Goal: Transaction & Acquisition: Register for event/course

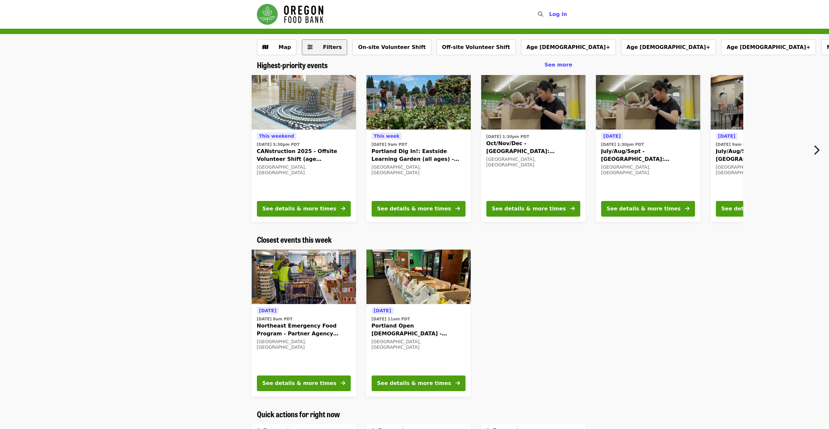
click at [314, 49] on button "Filters" at bounding box center [325, 47] width 46 height 16
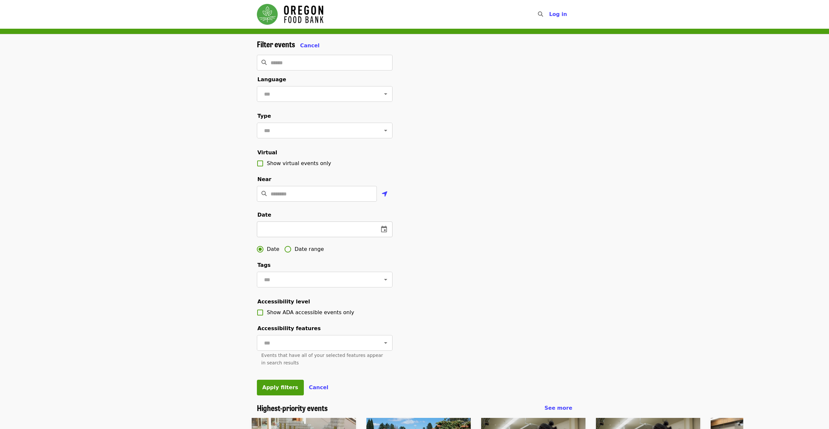
click at [383, 233] on icon "change date" at bounding box center [384, 229] width 8 height 8
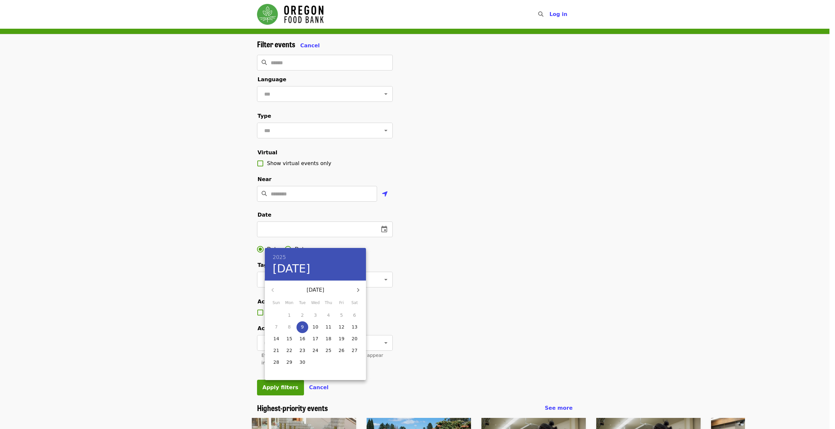
click at [316, 342] on p "17" at bounding box center [315, 338] width 6 height 7
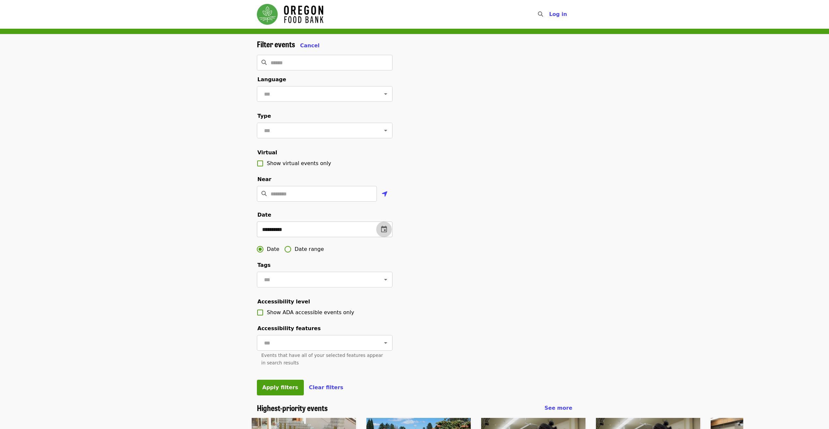
click at [385, 233] on icon "change date" at bounding box center [384, 229] width 8 height 8
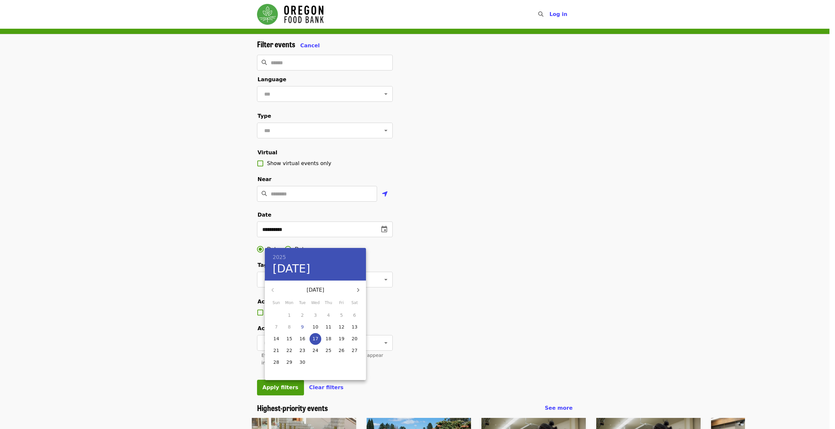
click at [350, 330] on span "13" at bounding box center [354, 326] width 12 height 7
type input "**********"
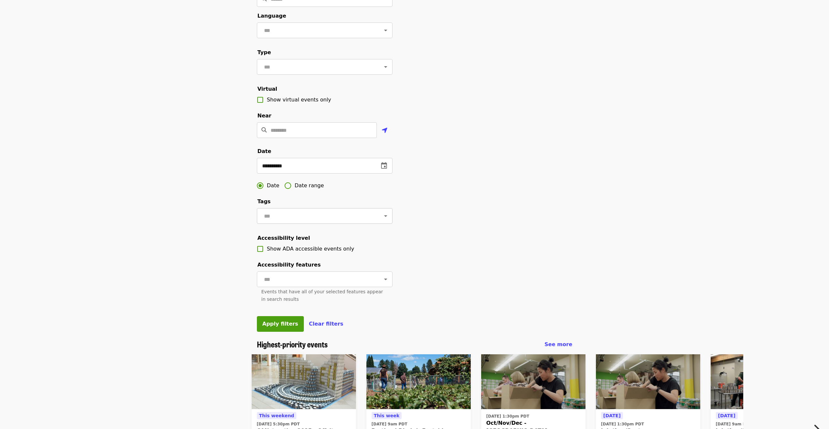
scroll to position [100, 0]
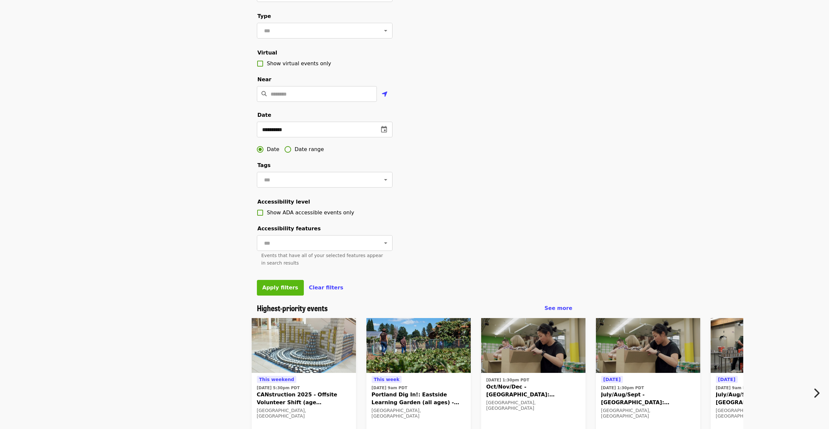
click at [285, 290] on span "Apply filters" at bounding box center [280, 287] width 36 height 6
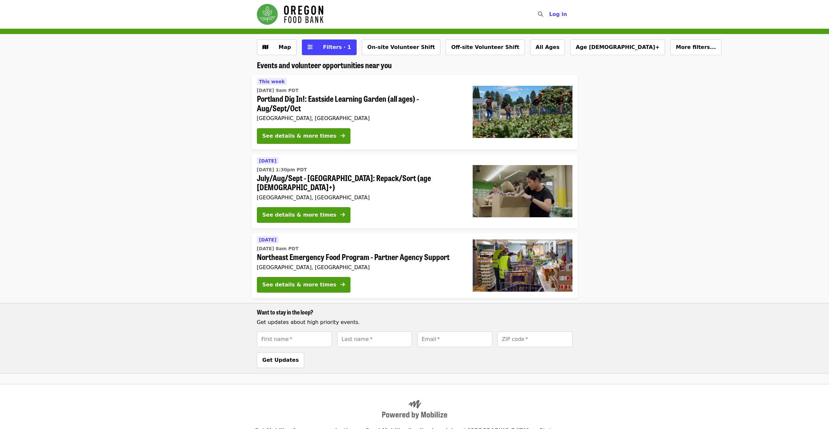
click at [188, 239] on li "[DATE] [DATE] 8am PDT Northeast Emergency Food Program - Partner Agency Support…" at bounding box center [414, 303] width 829 height 140
click at [321, 51] on span "Filters · 1" at bounding box center [334, 47] width 35 height 8
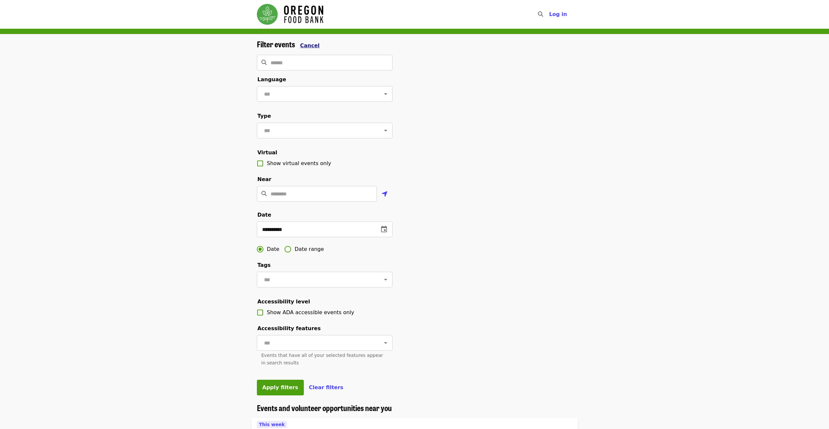
click at [309, 47] on span "Cancel" at bounding box center [310, 45] width 20 height 6
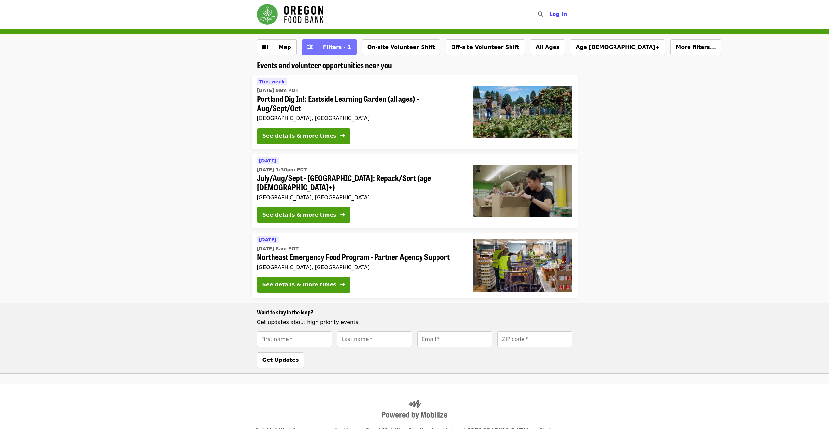
click at [323, 45] on span "Filters · 1" at bounding box center [337, 47] width 28 height 6
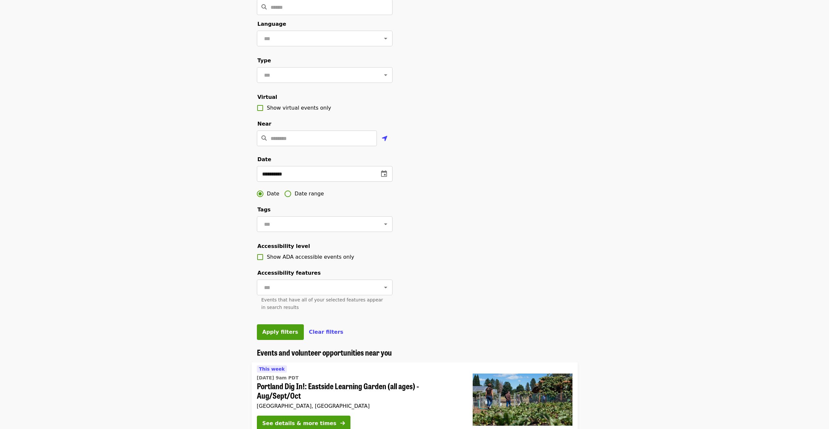
scroll to position [67, 0]
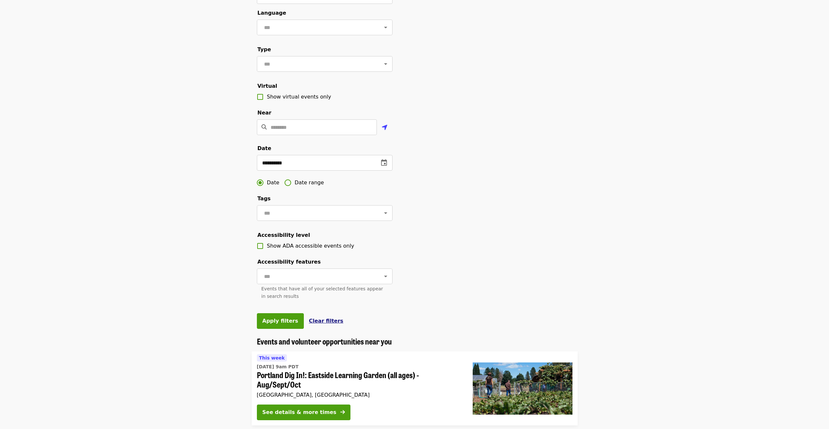
click at [316, 324] on span "Clear filters" at bounding box center [326, 321] width 35 height 6
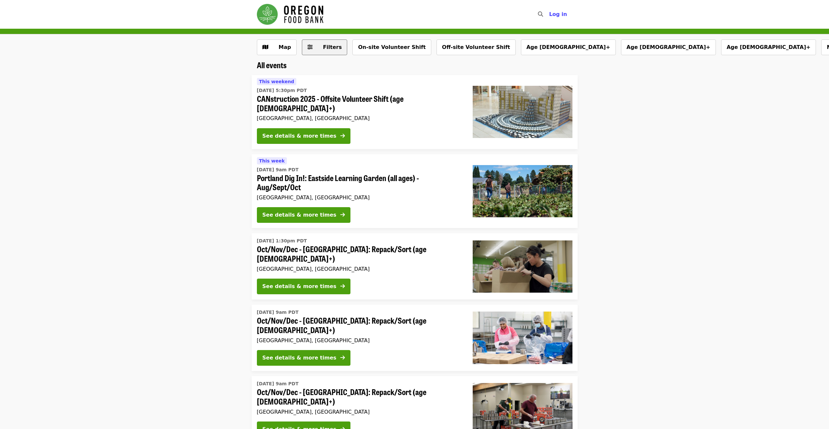
click at [319, 53] on button "Filters" at bounding box center [325, 47] width 46 height 16
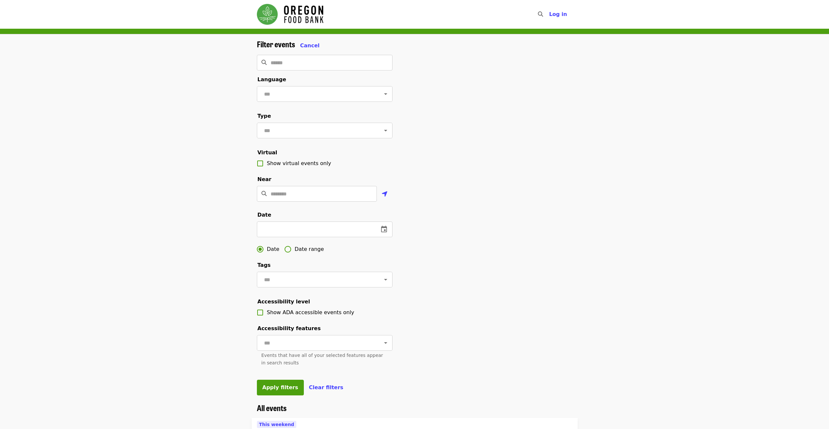
click at [298, 253] on span "Date range" at bounding box center [309, 249] width 29 height 8
click at [310, 233] on icon "change date" at bounding box center [314, 229] width 8 height 8
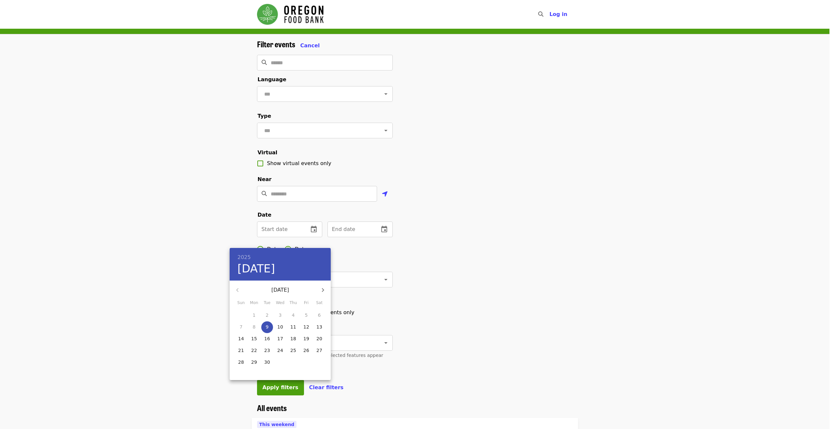
drag, startPoint x: 291, startPoint y: 328, endPoint x: 311, endPoint y: 321, distance: 21.1
click at [291, 328] on p "11" at bounding box center [293, 326] width 6 height 7
type input "**********"
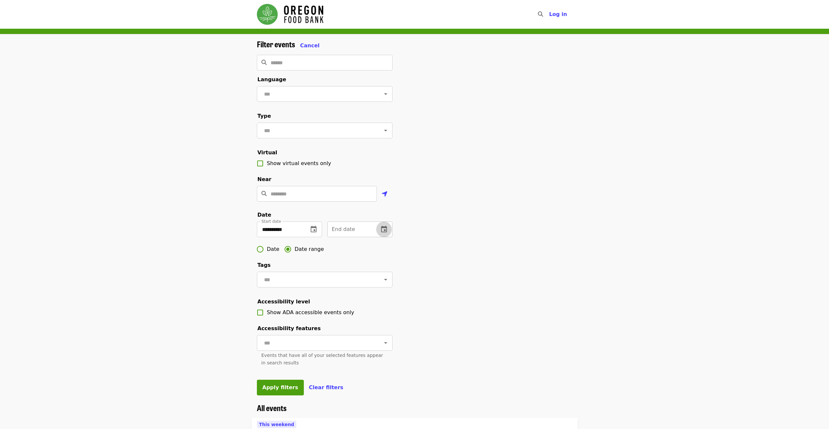
click at [386, 234] on button "change date" at bounding box center [384, 229] width 16 height 16
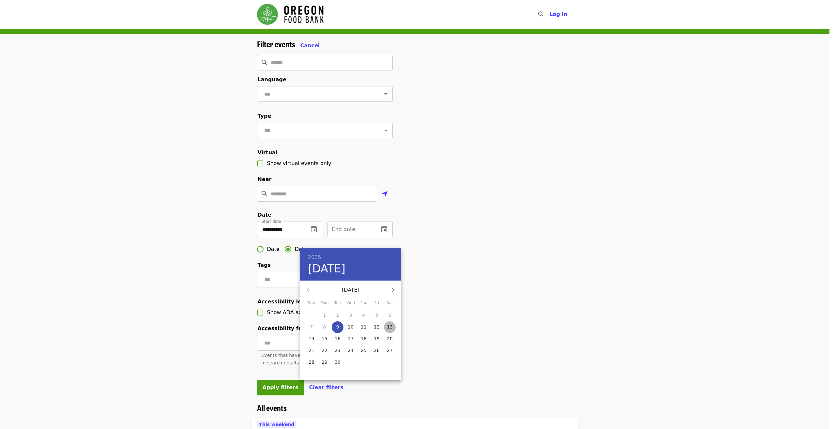
click at [385, 326] on span "13" at bounding box center [390, 326] width 12 height 7
type input "**********"
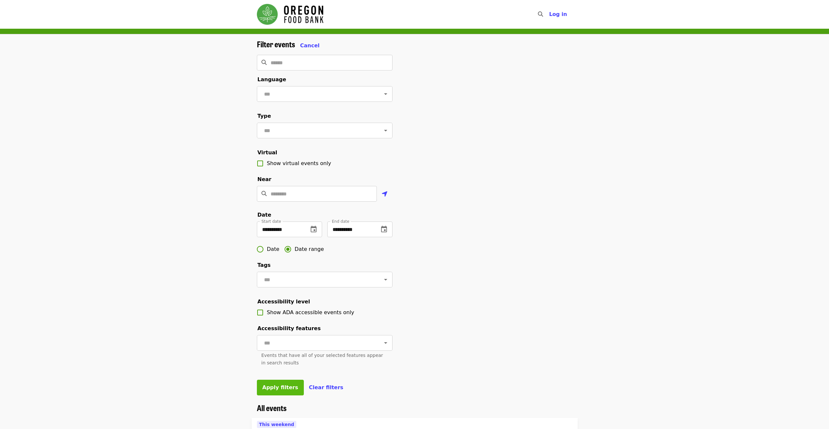
click at [274, 395] on button "Apply filters" at bounding box center [280, 387] width 47 height 16
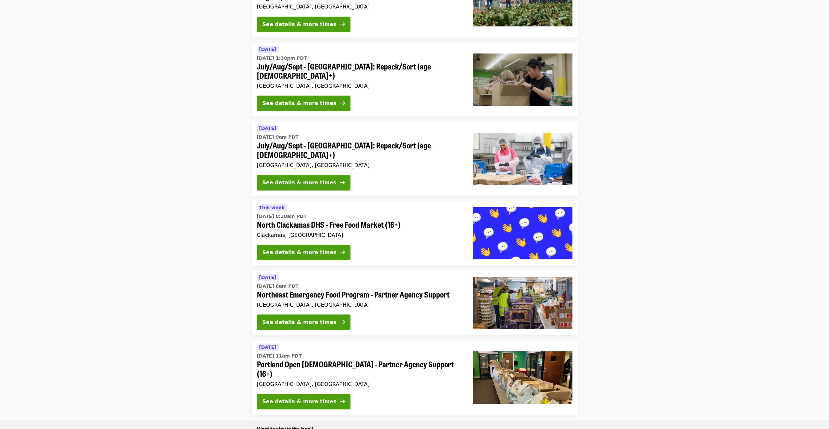
scroll to position [109, 0]
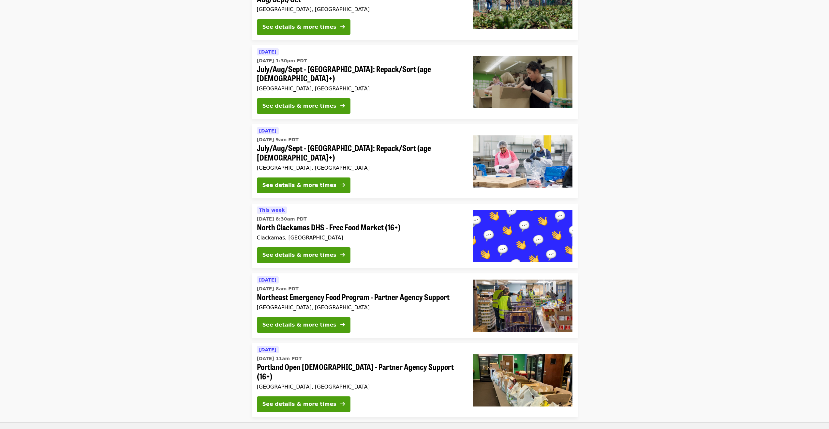
click at [375, 228] on div "[DATE][DATE] 8:30am PDT North Clackamas DHS - Free Food Market (16+) Clackamas,…" at bounding box center [360, 235] width 216 height 65
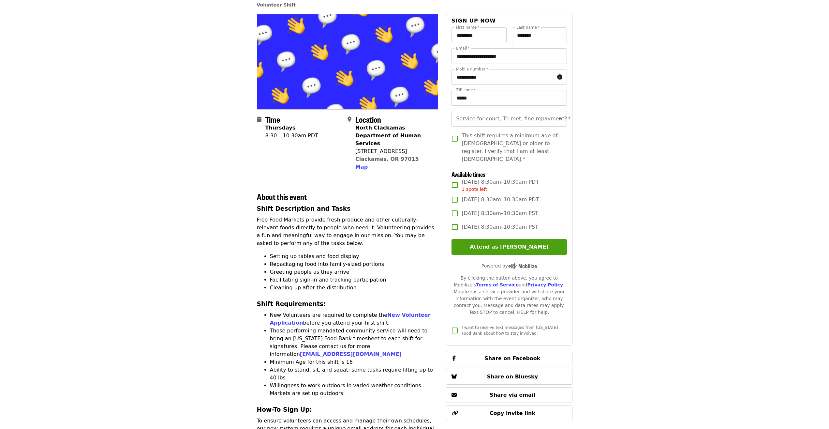
scroll to position [33, 0]
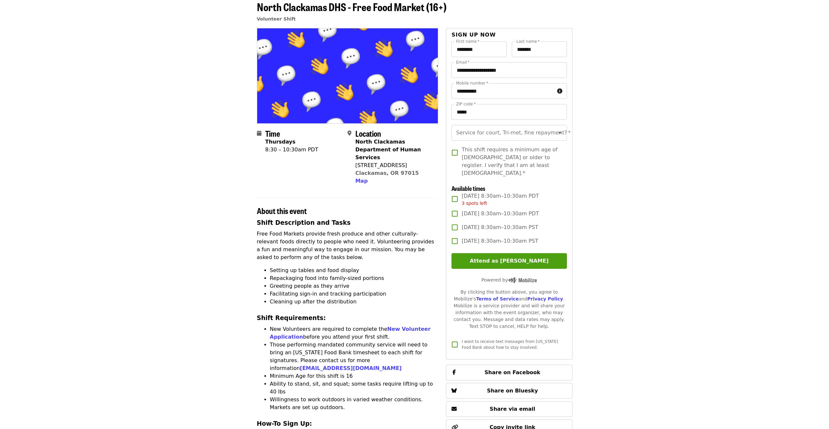
click at [497, 200] on div "3 spots left" at bounding box center [500, 203] width 77 height 7
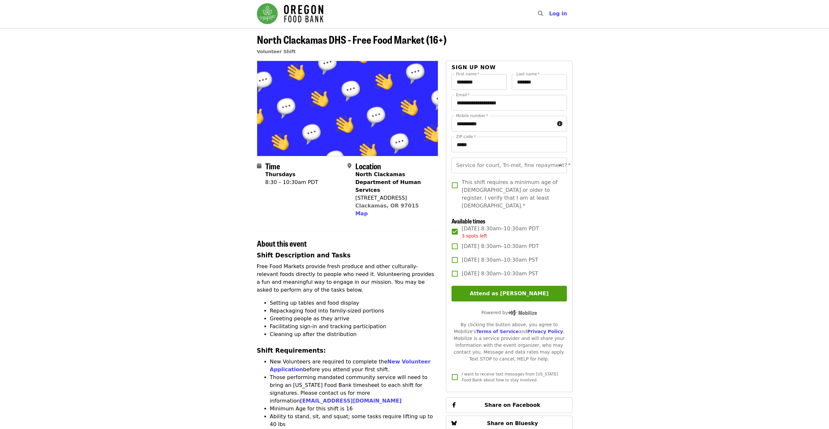
scroll to position [0, 0]
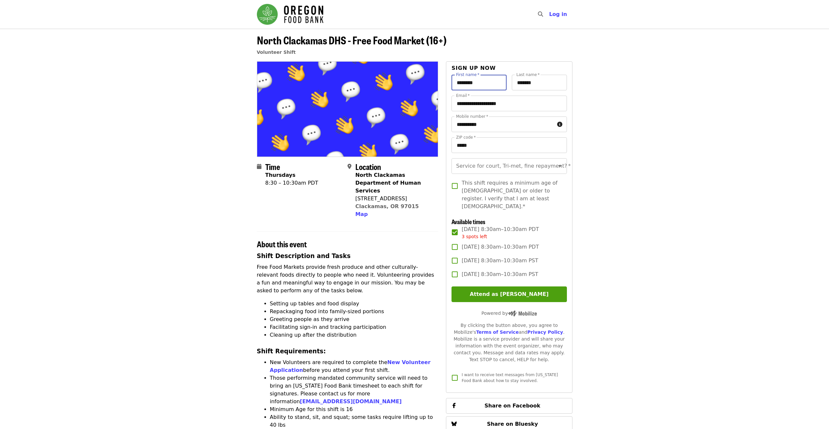
drag, startPoint x: 487, startPoint y: 84, endPoint x: 417, endPoint y: 80, distance: 70.2
click at [417, 80] on div "Time Thursdays 8:30 – 10:30am PDT Location North Clackamas Department of Human …" at bounding box center [415, 413] width 316 height 705
drag, startPoint x: 485, startPoint y: 84, endPoint x: 418, endPoint y: 67, distance: 69.4
click at [451, 75] on input "********" at bounding box center [478, 83] width 55 height 16
type input "****"
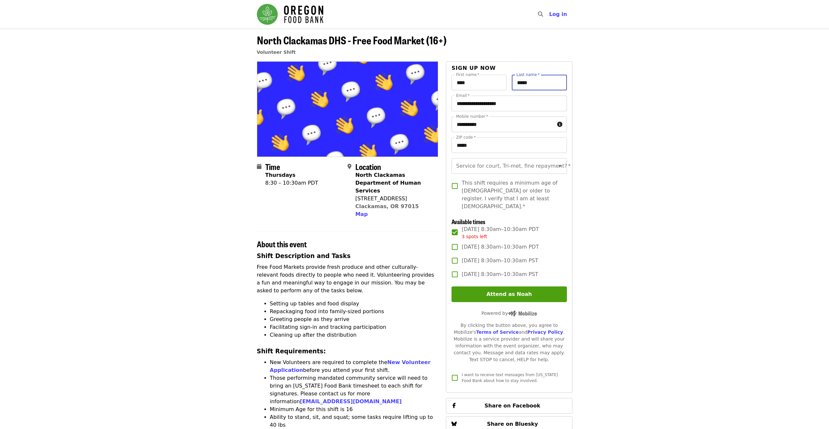
type input "*****"
type input "**********"
click at [497, 169] on input "Service for court, Tri-met, fine repayment?   *" at bounding box center [501, 166] width 89 height 12
click at [505, 180] on li "No" at bounding box center [506, 184] width 110 height 12
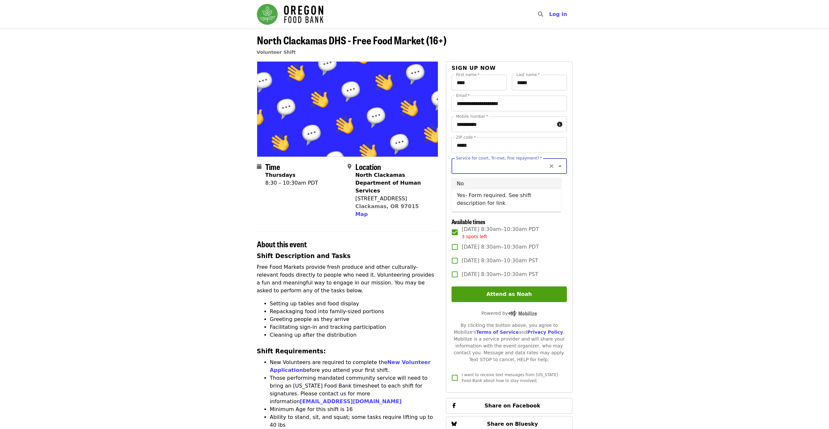
type input "**"
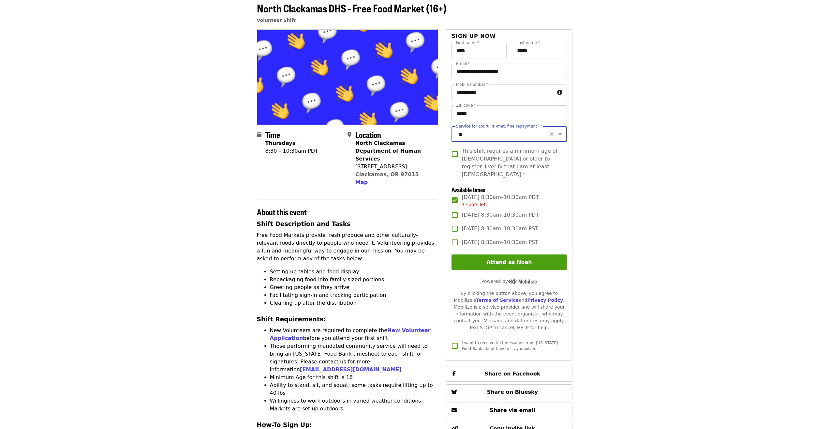
scroll to position [33, 0]
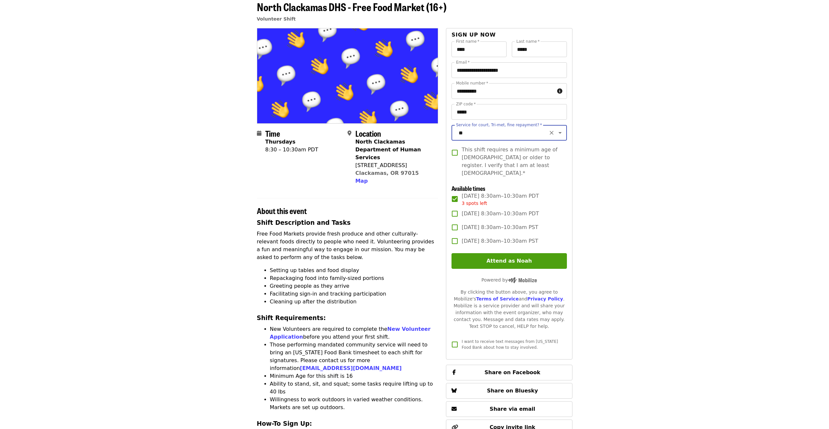
click at [494, 168] on span "This shift requires a minimum age of [DEMOGRAPHIC_DATA] or older to register. I…" at bounding box center [512, 161] width 100 height 31
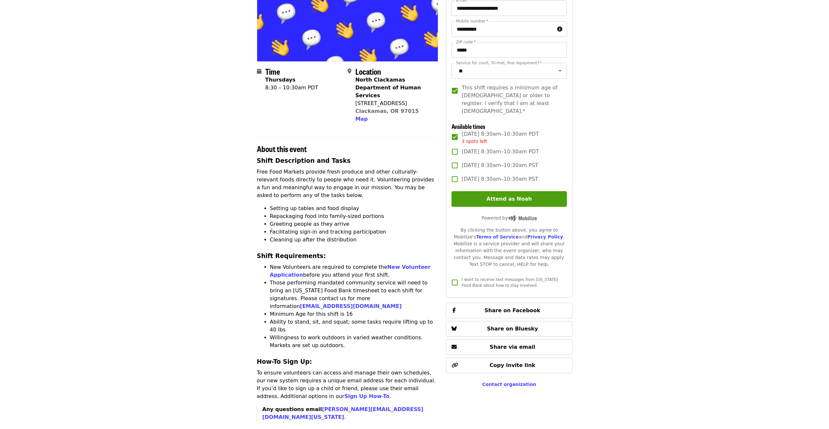
scroll to position [100, 0]
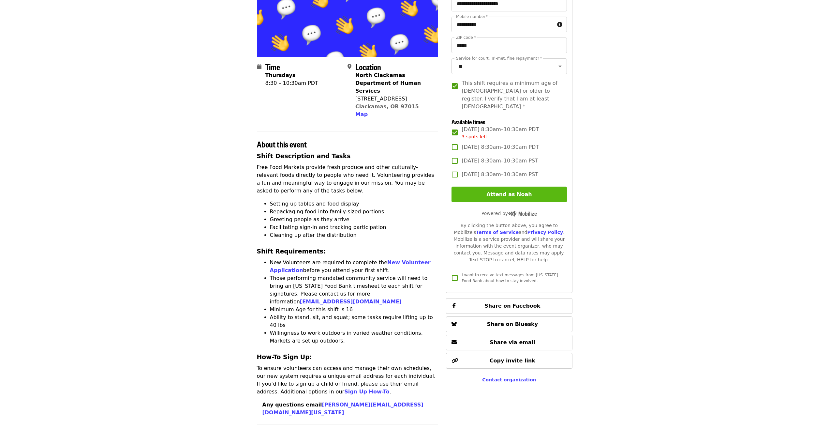
click at [522, 194] on button "Attend as Noah" at bounding box center [508, 194] width 115 height 16
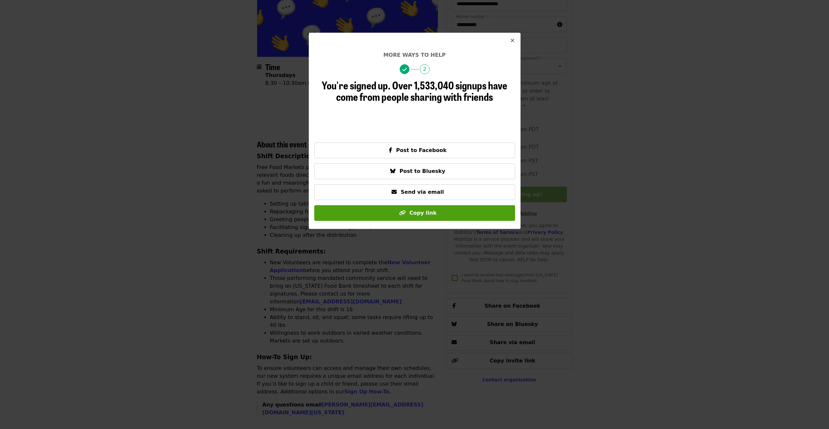
click at [513, 41] on icon "times icon" at bounding box center [512, 40] width 4 height 6
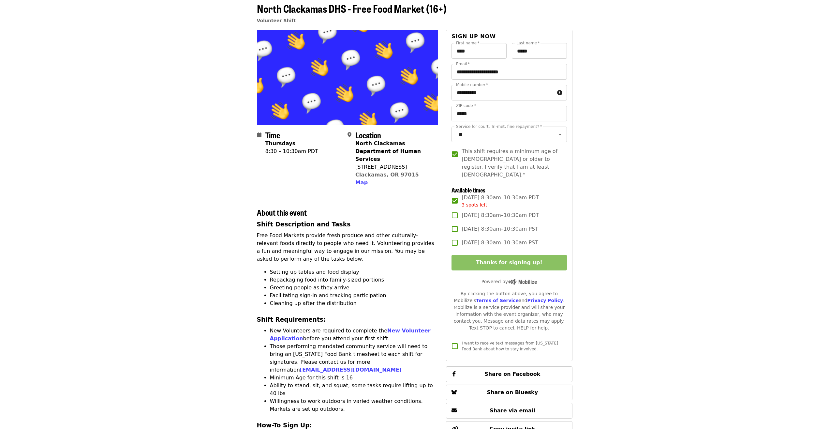
scroll to position [33, 0]
